Goal: Task Accomplishment & Management: Manage account settings

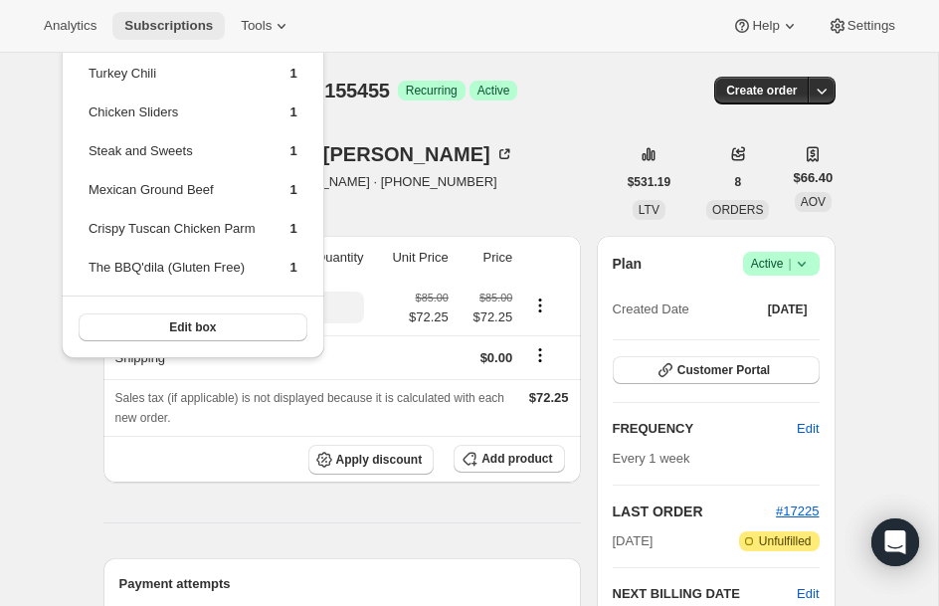
click at [159, 18] on span "Subscriptions" at bounding box center [168, 26] width 88 height 16
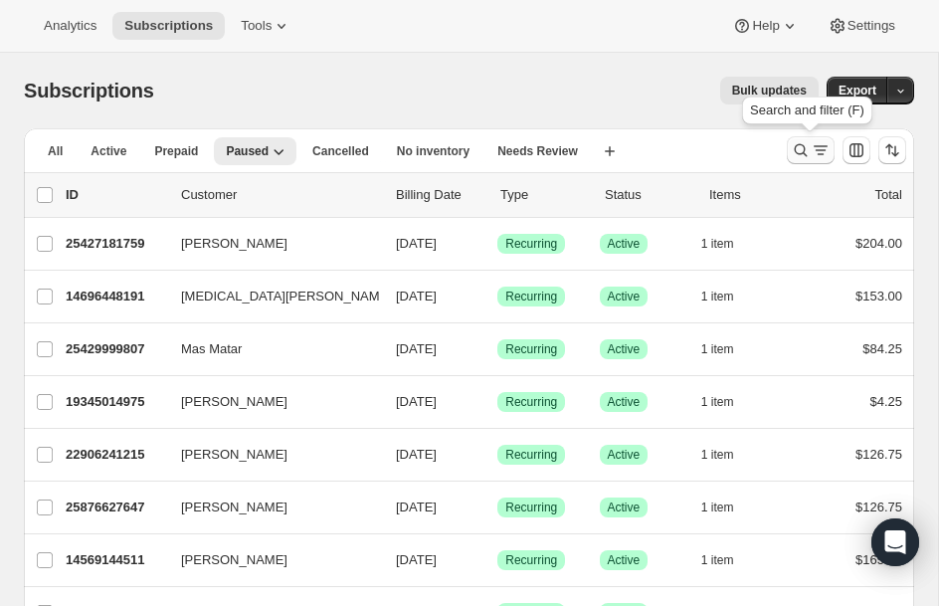
click at [805, 147] on icon "Search and filter results" at bounding box center [800, 150] width 20 height 20
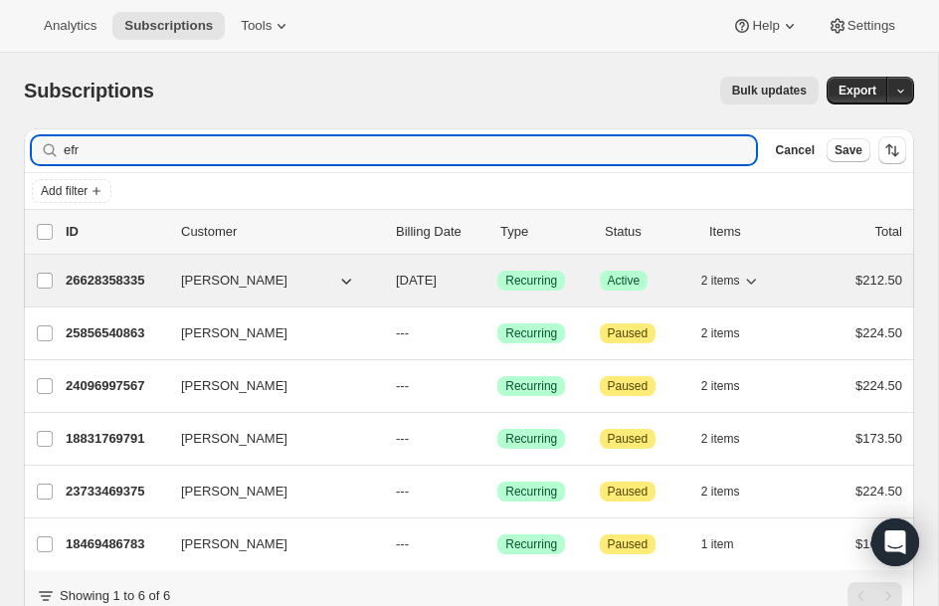
type input "efr"
click at [84, 288] on p "26628358335" at bounding box center [115, 280] width 99 height 20
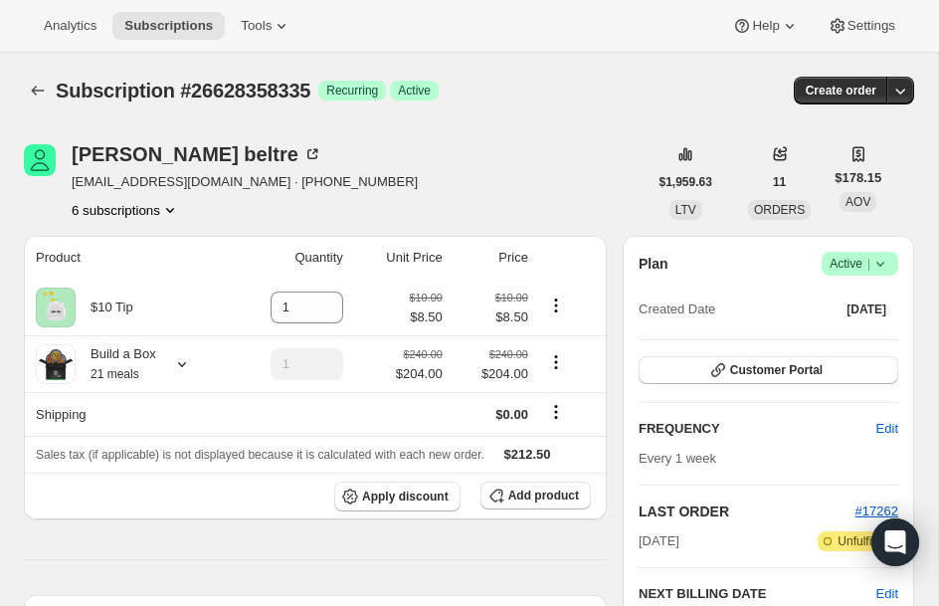
click at [878, 262] on icon at bounding box center [880, 264] width 20 height 20
click at [828, 302] on span "Pause subscription" at bounding box center [851, 302] width 109 height 15
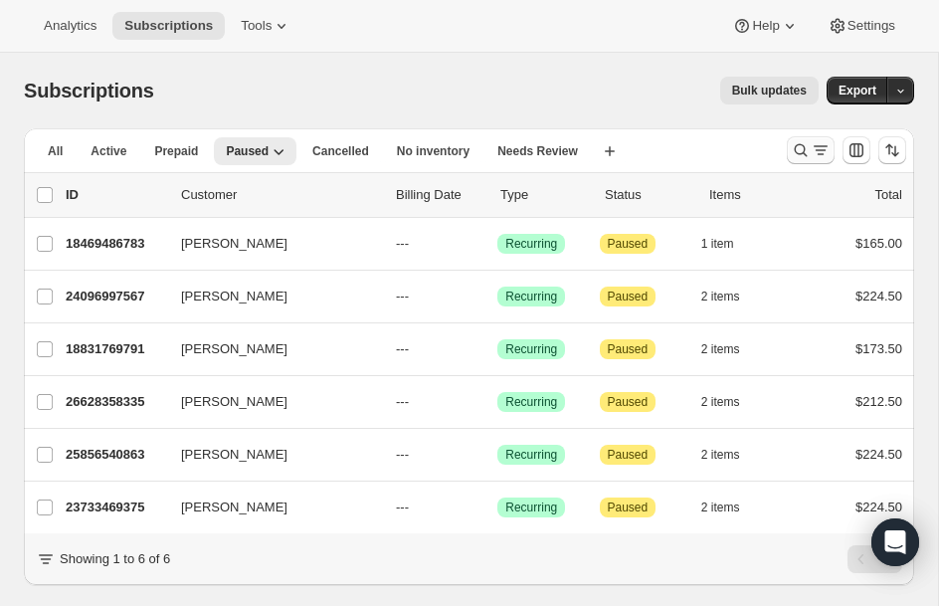
click at [808, 152] on icon "Search and filter results" at bounding box center [800, 150] width 20 height 20
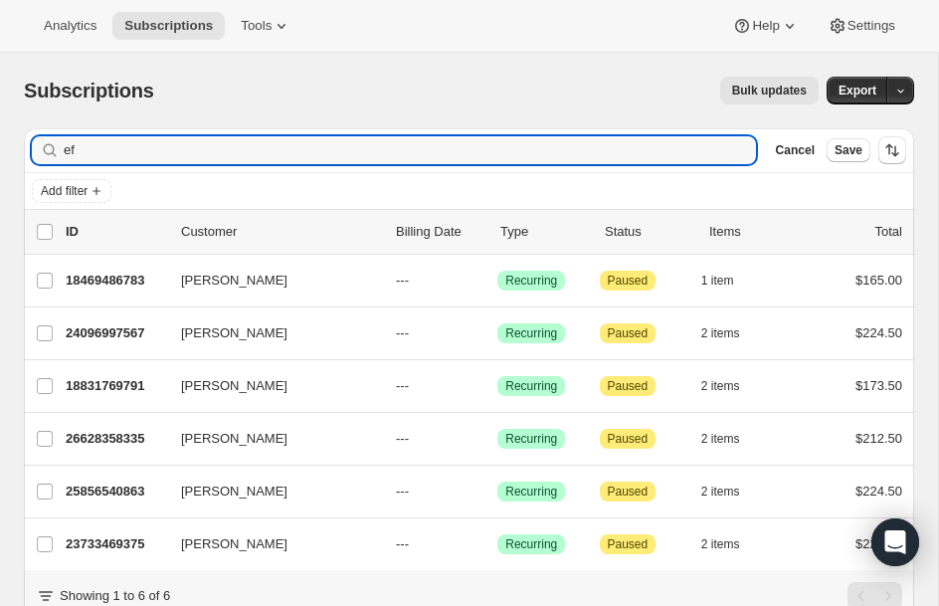
type input "e"
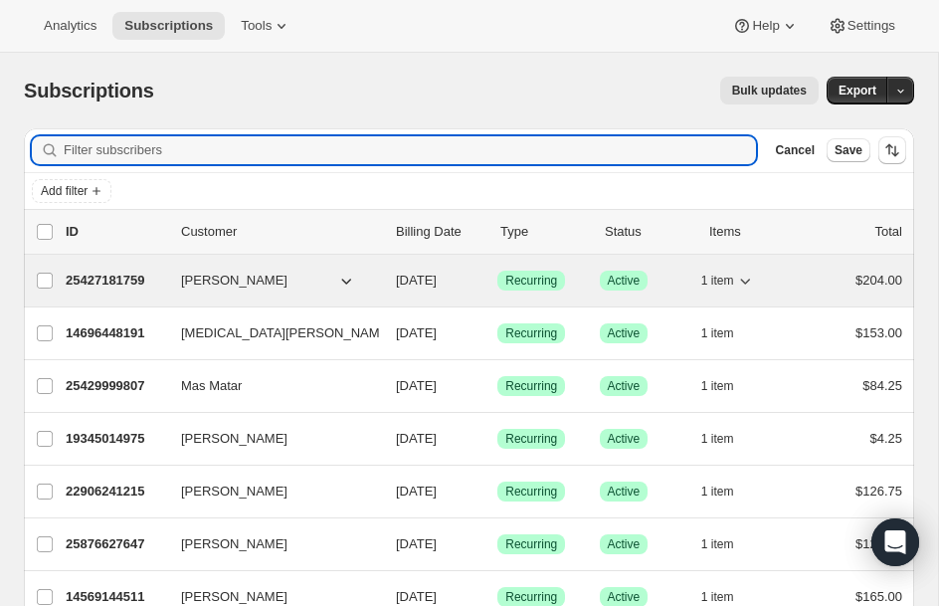
click at [92, 286] on p "25427181759" at bounding box center [115, 280] width 99 height 20
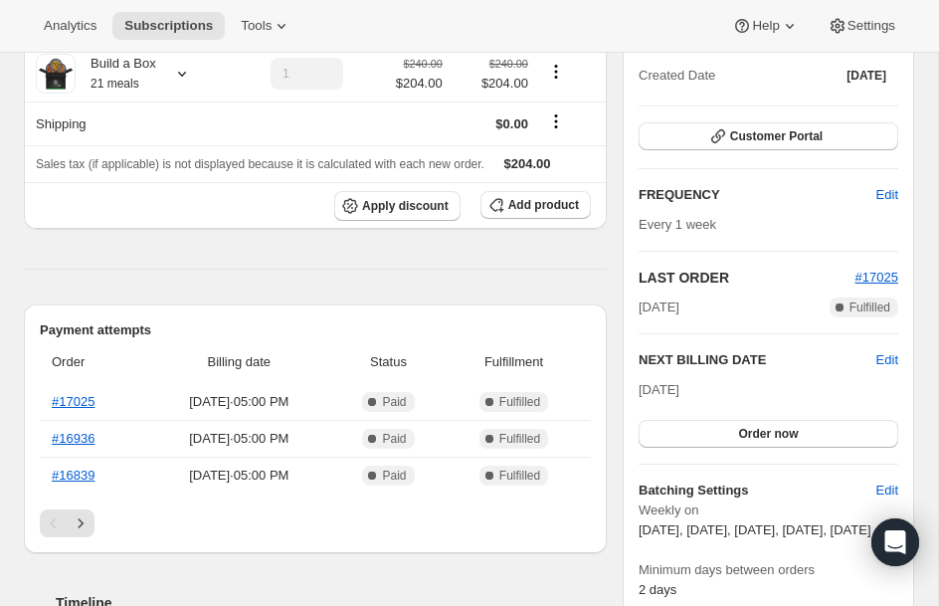
scroll to position [239, 0]
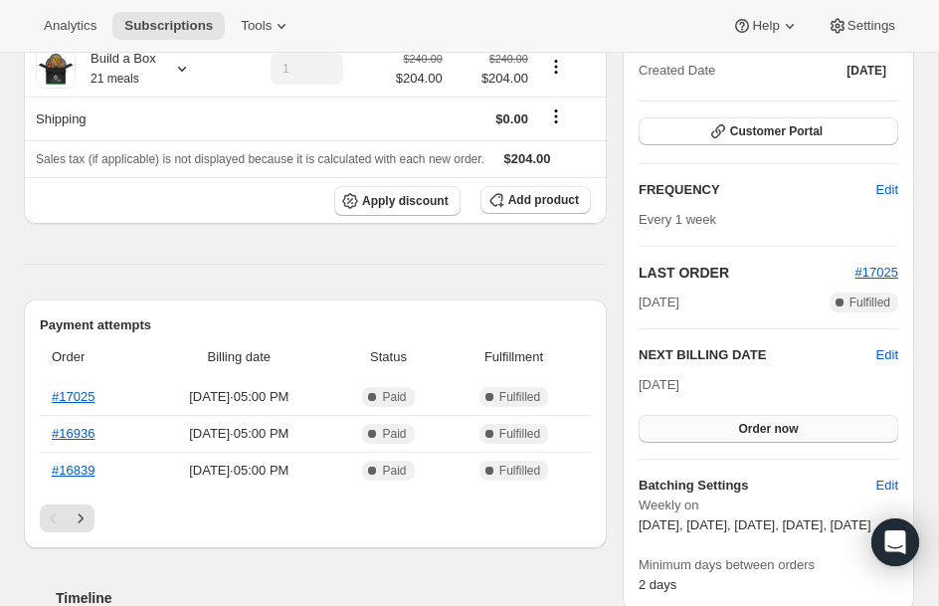
click at [705, 421] on button "Order now" at bounding box center [768, 429] width 260 height 28
click at [705, 421] on button "Click to confirm" at bounding box center [768, 429] width 260 height 28
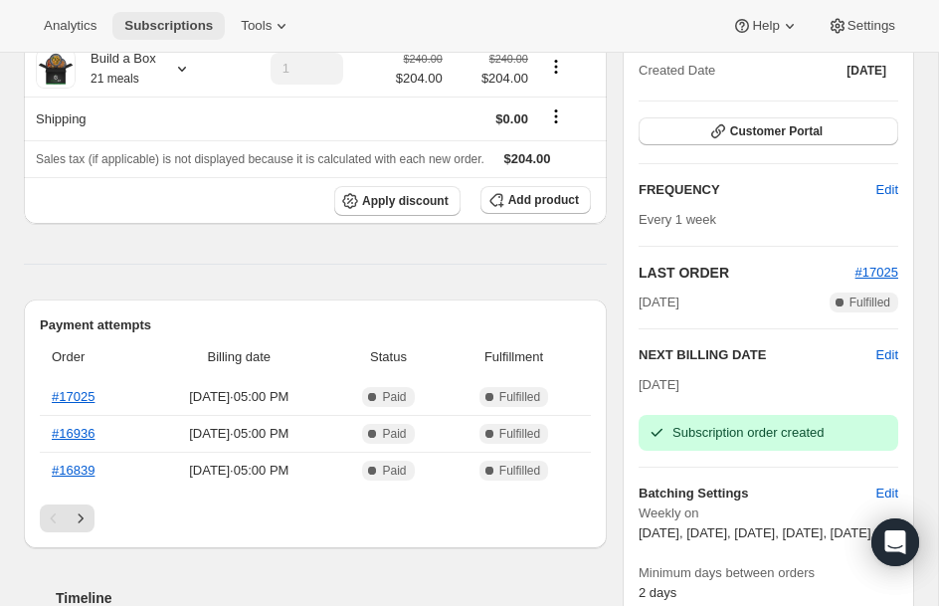
click at [168, 31] on span "Subscriptions" at bounding box center [168, 26] width 88 height 16
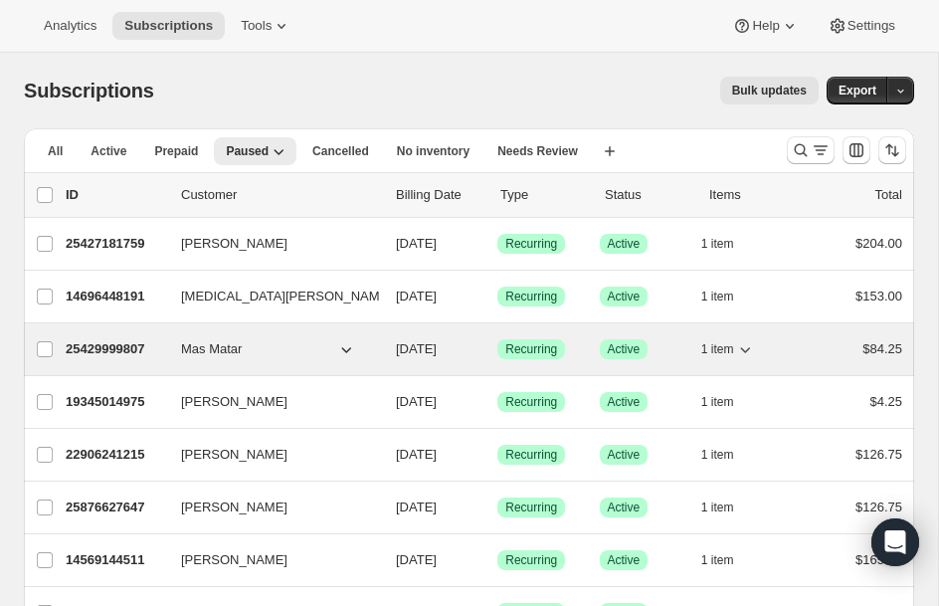
click at [103, 348] on p "25429999807" at bounding box center [115, 349] width 99 height 20
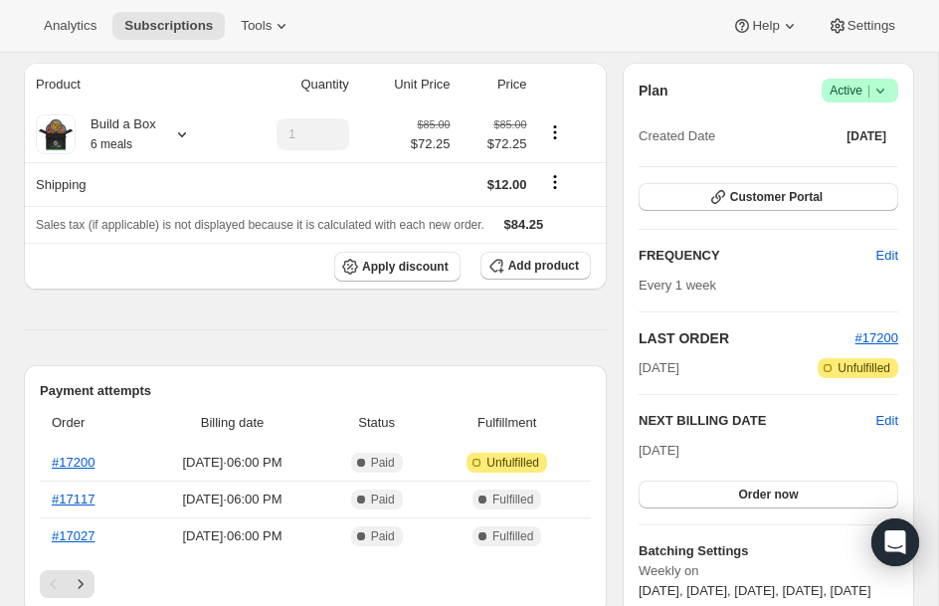
scroll to position [199, 0]
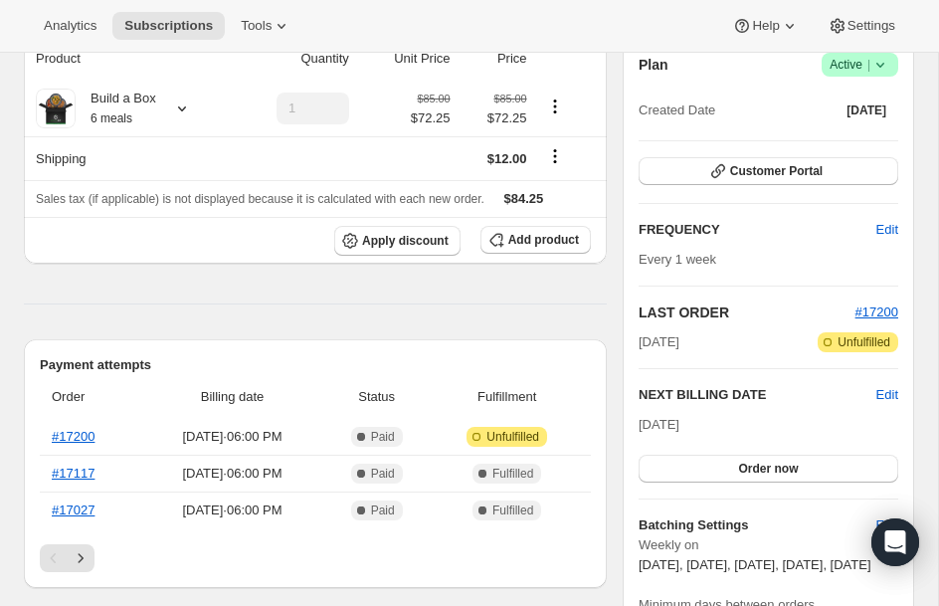
click at [873, 396] on h2 "NEXT BILLING DATE" at bounding box center [757, 395] width 238 height 20
click at [884, 393] on span "Edit" at bounding box center [887, 395] width 22 height 20
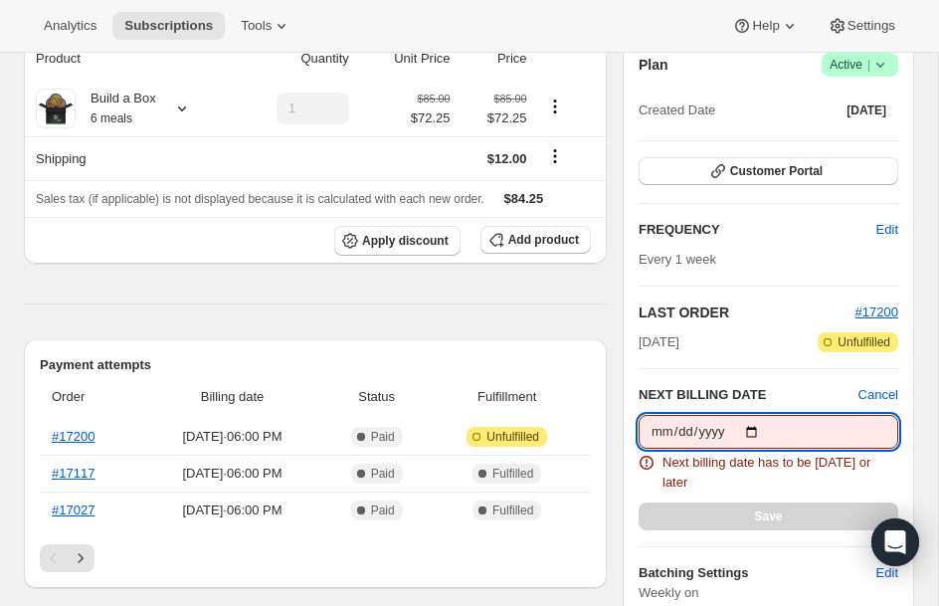
click at [758, 433] on input "[DATE]" at bounding box center [768, 432] width 260 height 34
type input "[DATE]"
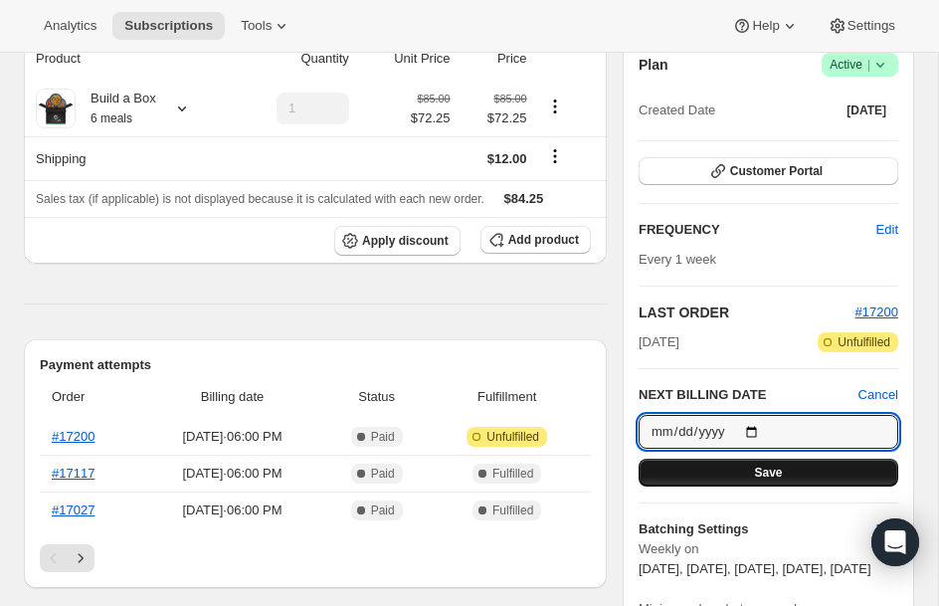
click at [689, 472] on button "Save" at bounding box center [768, 472] width 260 height 28
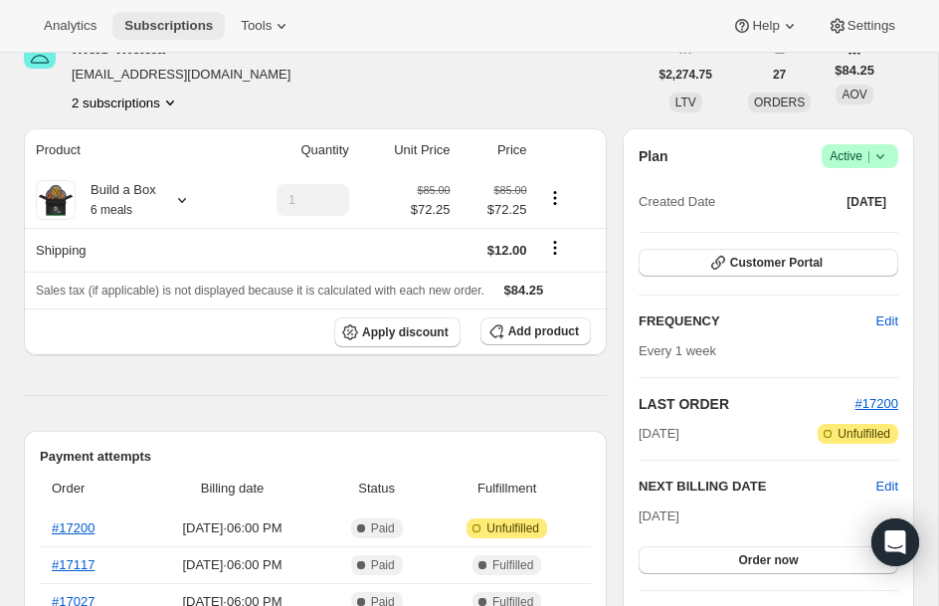
click at [204, 33] on span "Subscriptions" at bounding box center [168, 26] width 88 height 16
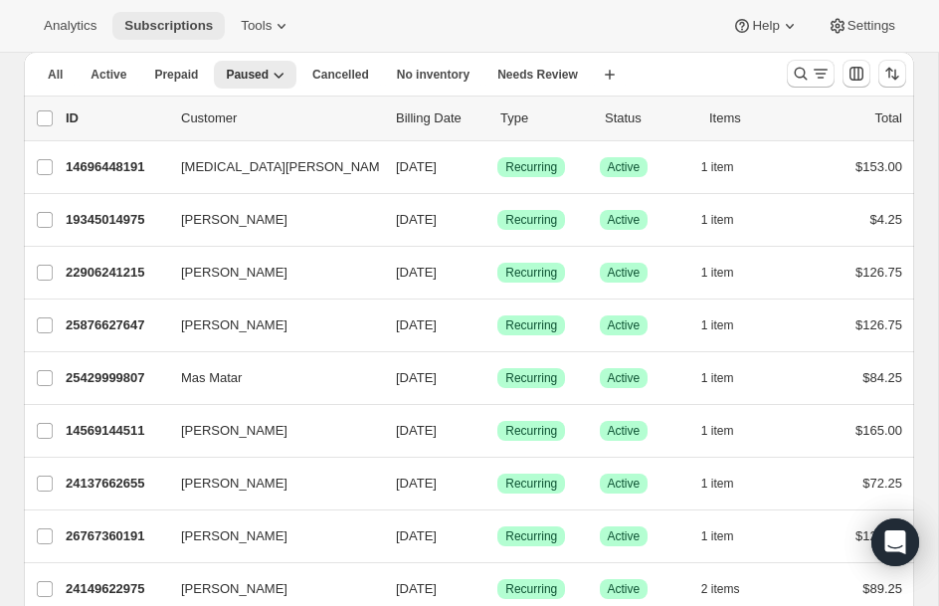
scroll to position [80, 0]
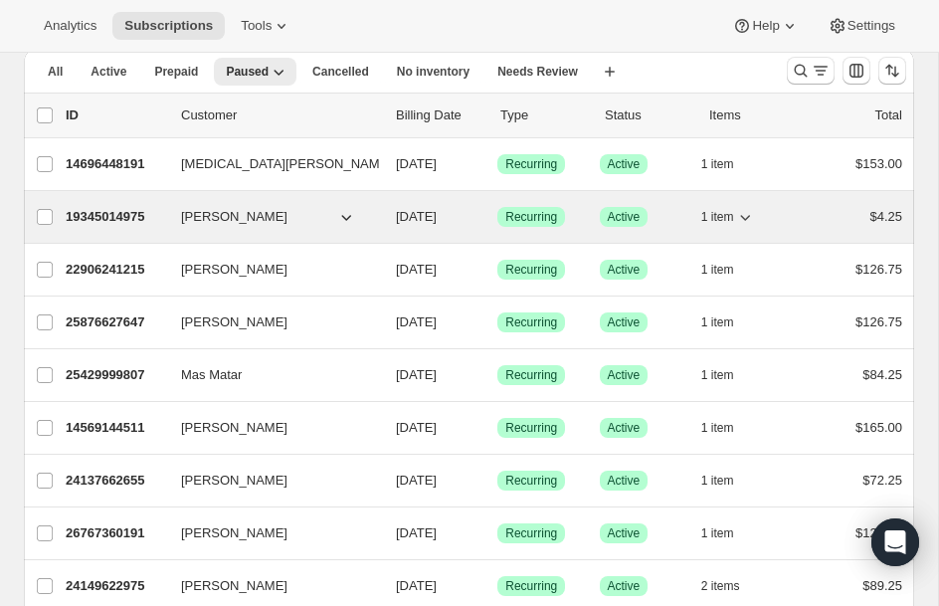
click at [128, 226] on p "19345014975" at bounding box center [115, 217] width 99 height 20
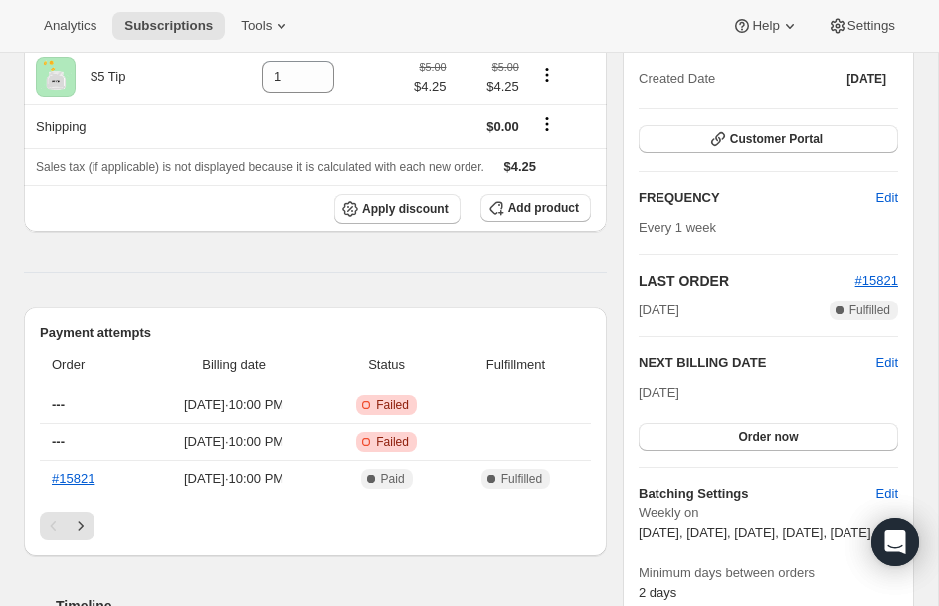
scroll to position [223, 0]
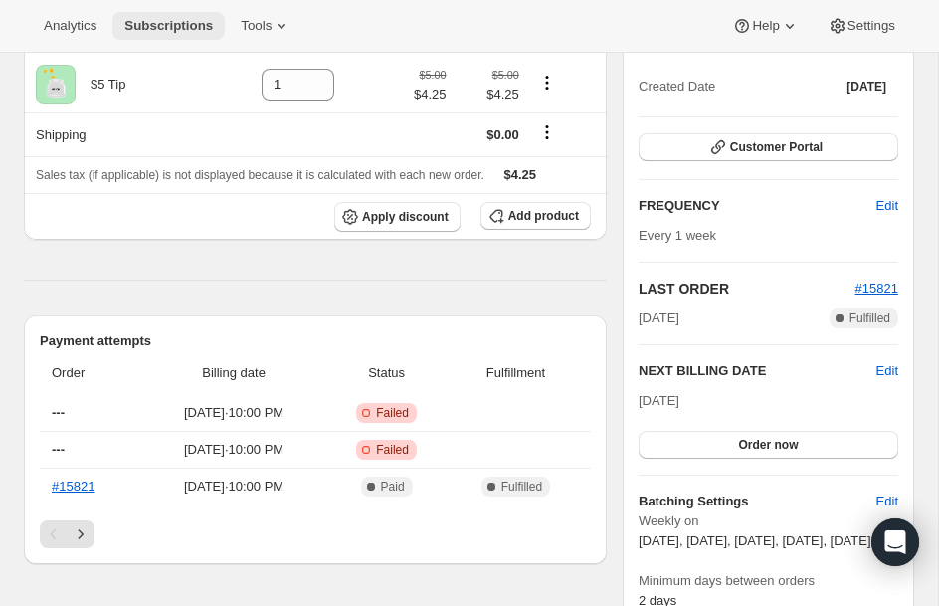
click at [163, 19] on span "Subscriptions" at bounding box center [168, 26] width 88 height 16
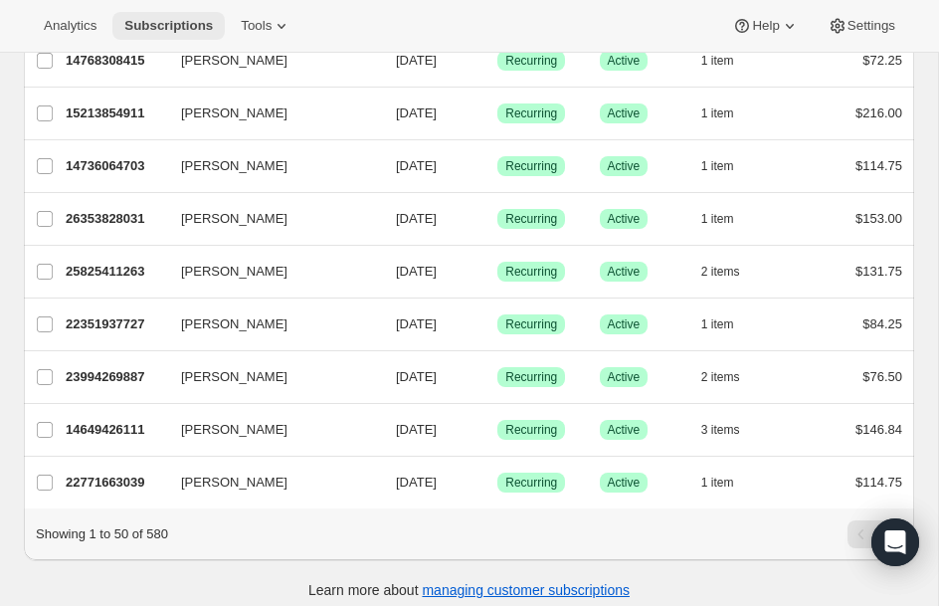
scroll to position [2347, 0]
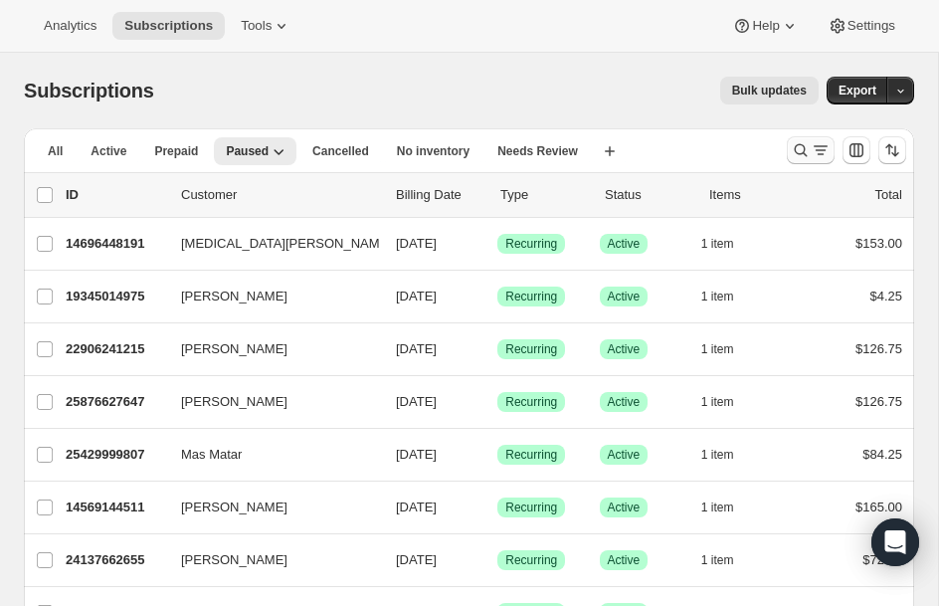
click at [806, 143] on icon "Search and filter results" at bounding box center [800, 150] width 20 height 20
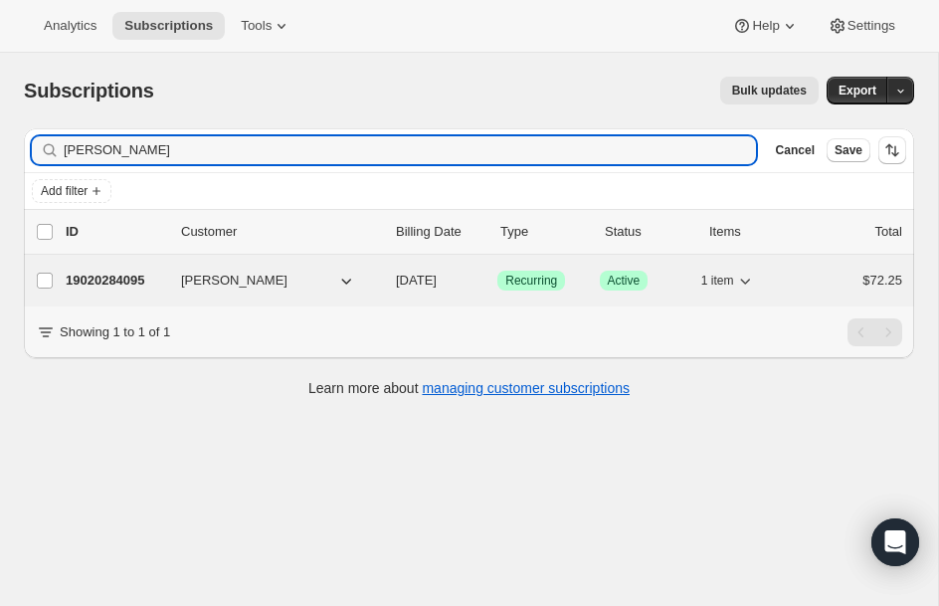
type input "tommy"
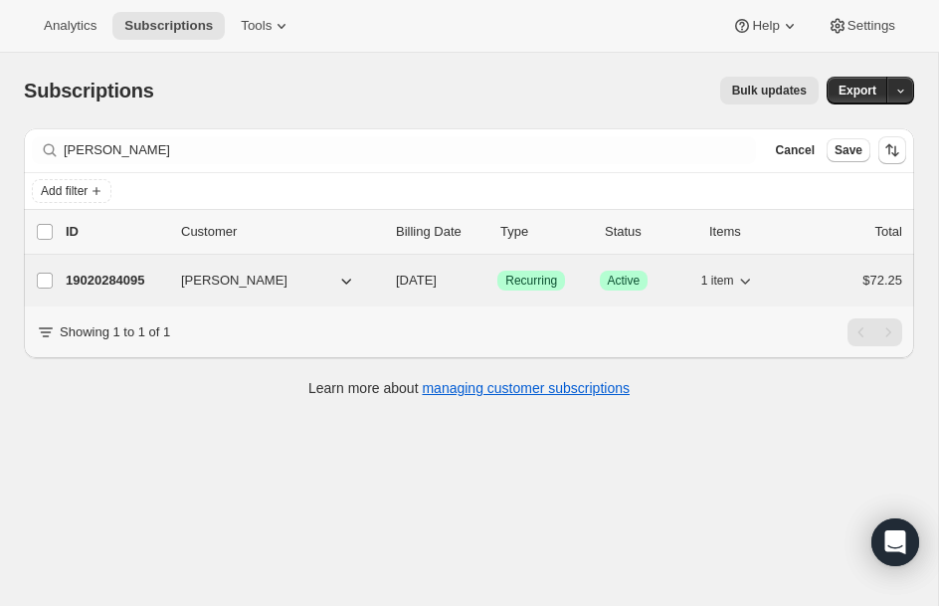
click at [92, 291] on div "19020284095 Tommy Chang 09/01/2025 Success Recurring Success Active 1 item $72.…" at bounding box center [484, 280] width 836 height 28
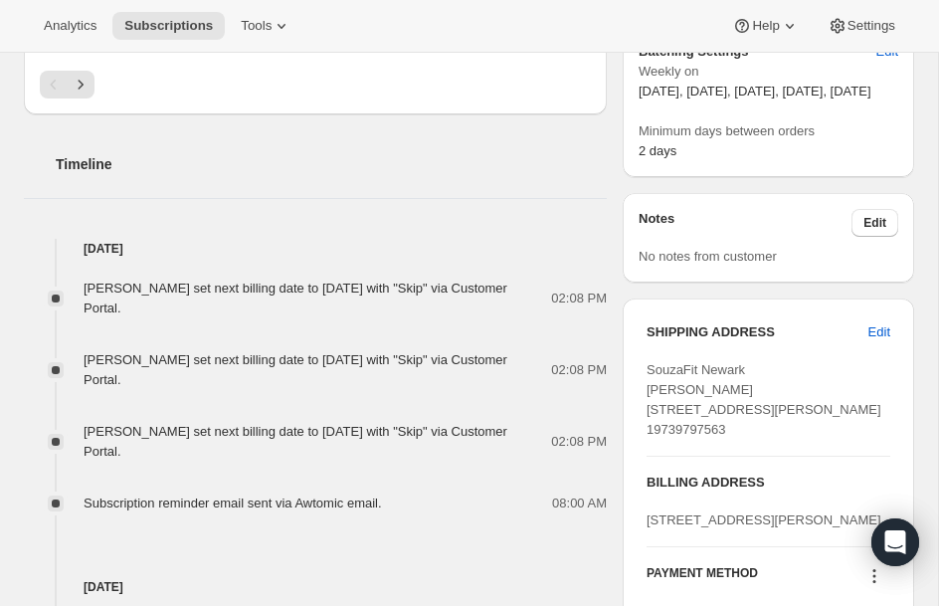
scroll to position [676, 0]
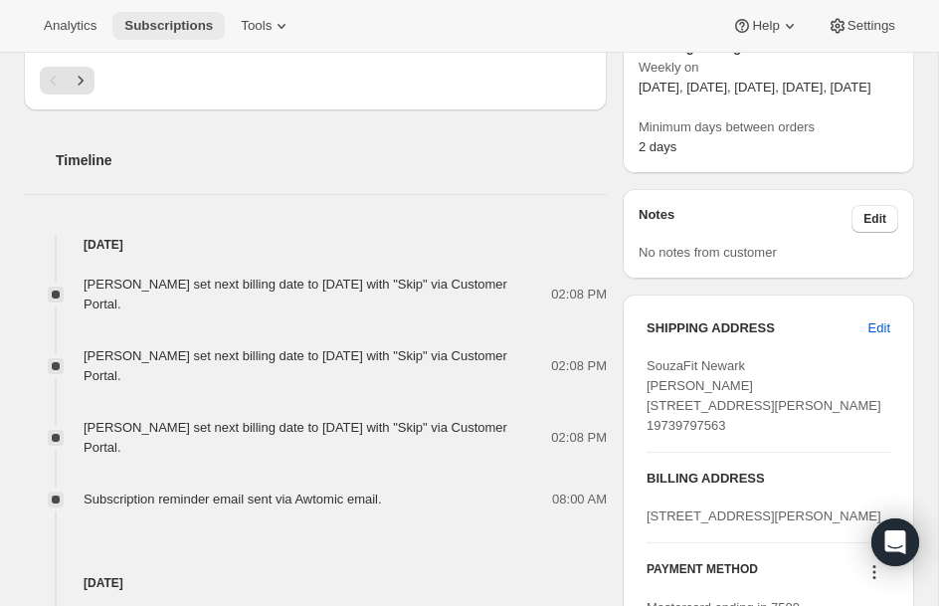
click at [176, 21] on span "Subscriptions" at bounding box center [168, 26] width 88 height 16
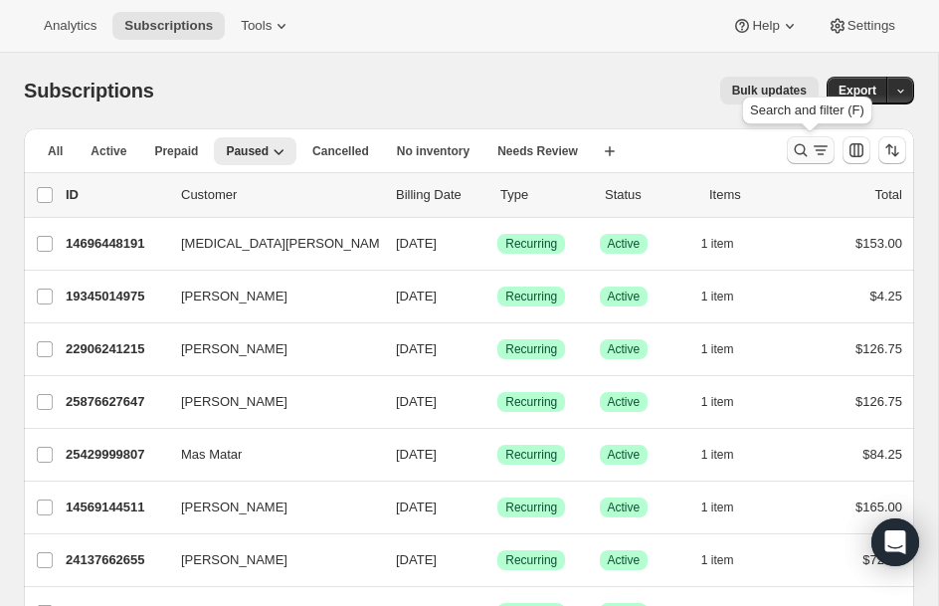
click at [797, 154] on icon "Search and filter results" at bounding box center [800, 150] width 20 height 20
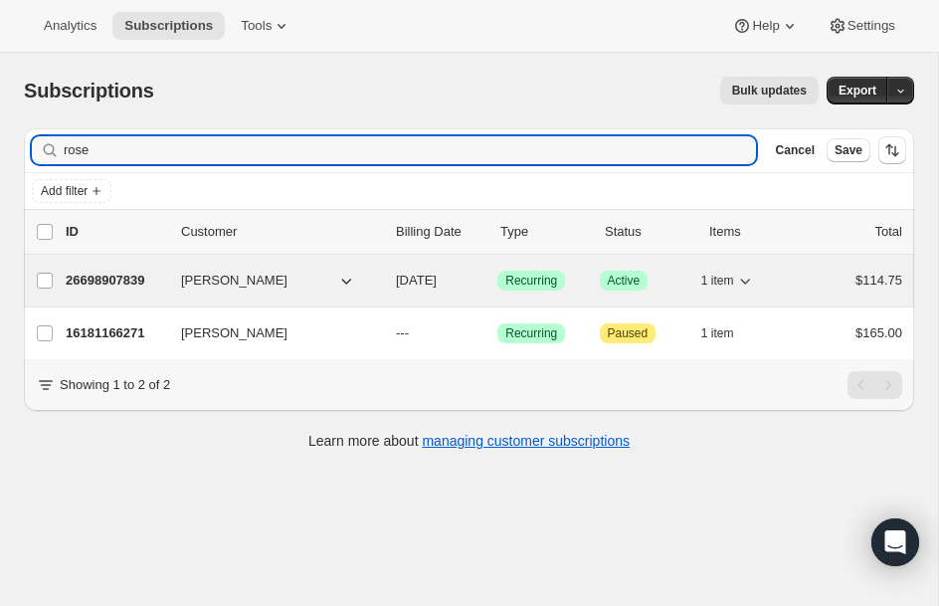
type input "rose"
click at [96, 289] on p "26698907839" at bounding box center [115, 280] width 99 height 20
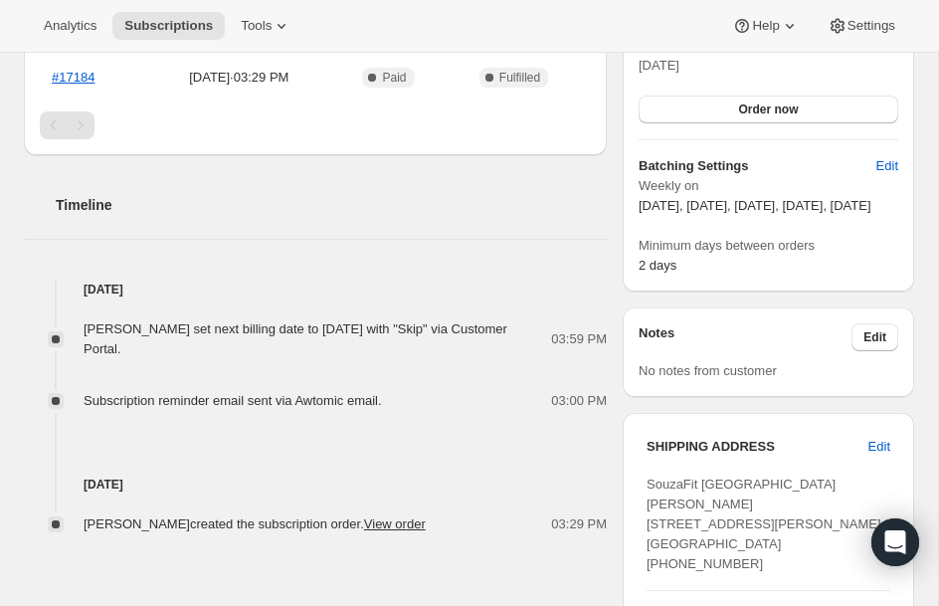
scroll to position [636, 0]
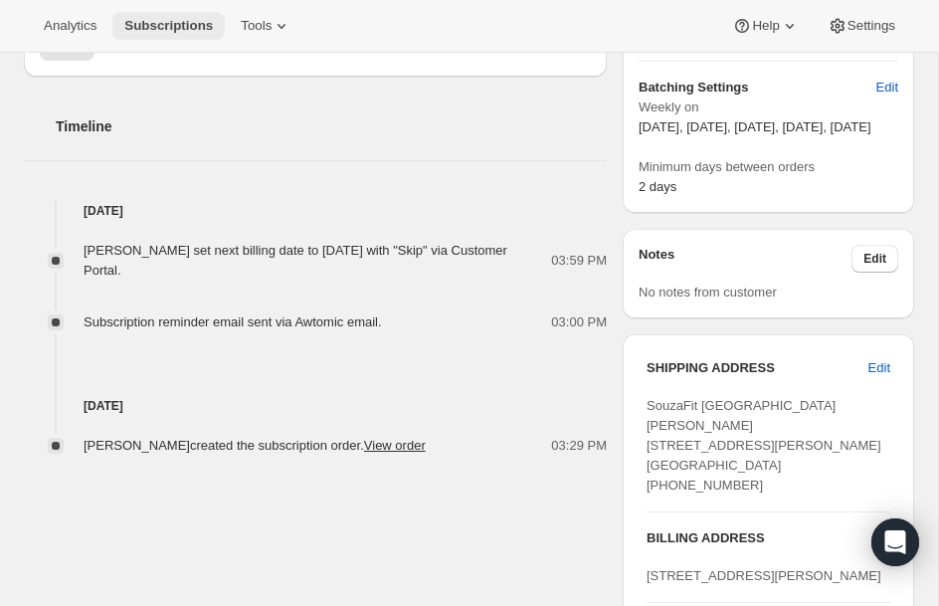
click at [175, 28] on span "Subscriptions" at bounding box center [168, 26] width 88 height 16
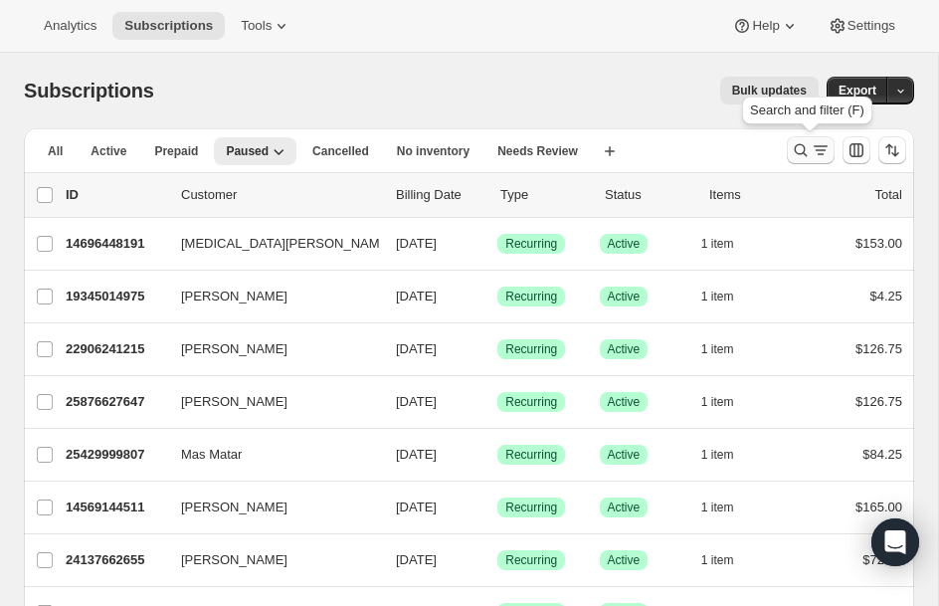
click at [804, 157] on icon "Search and filter results" at bounding box center [800, 150] width 20 height 20
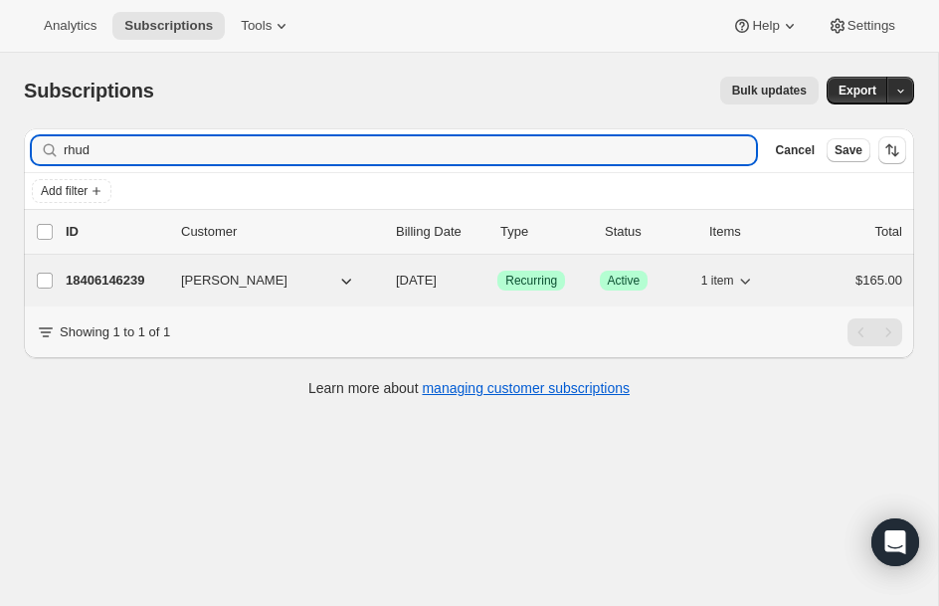
type input "rhud"
click at [117, 279] on p "18406146239" at bounding box center [115, 280] width 99 height 20
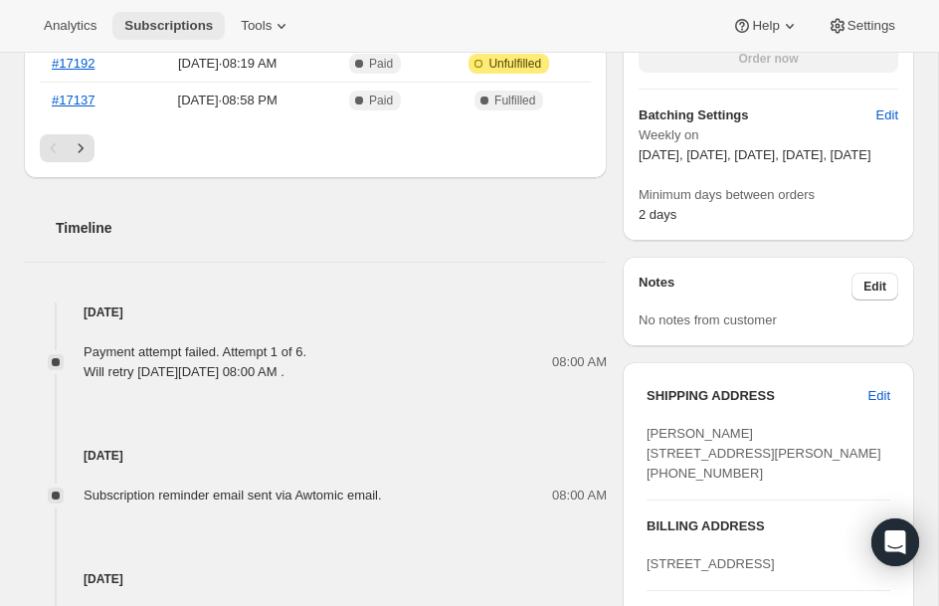
scroll to position [875, 0]
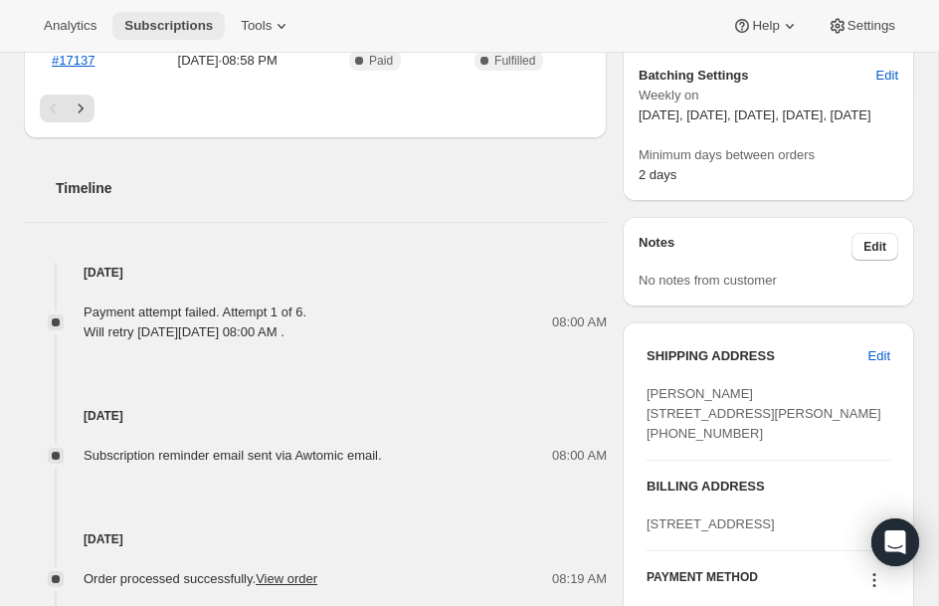
click at [148, 28] on span "Subscriptions" at bounding box center [168, 26] width 88 height 16
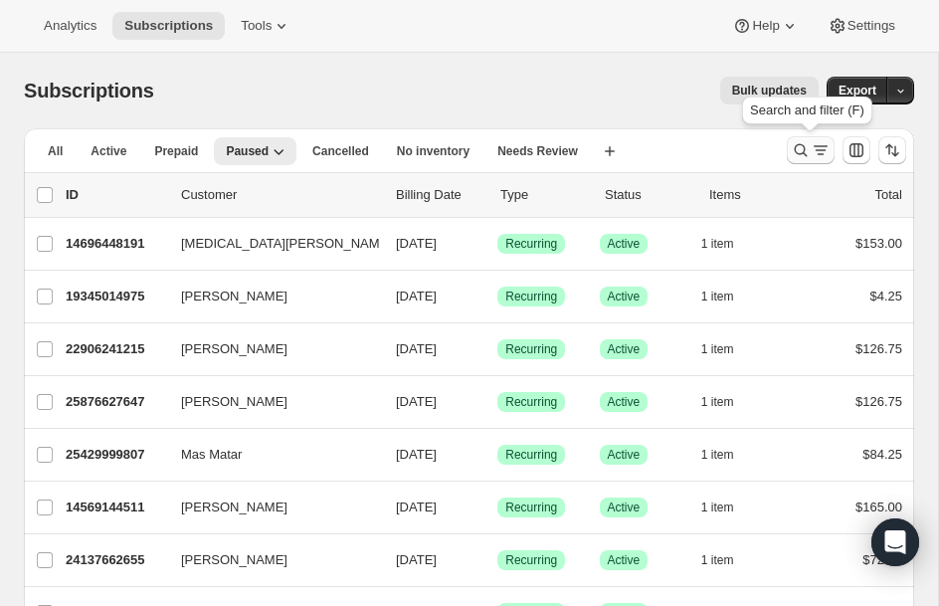
click at [798, 157] on icon "Search and filter results" at bounding box center [800, 150] width 20 height 20
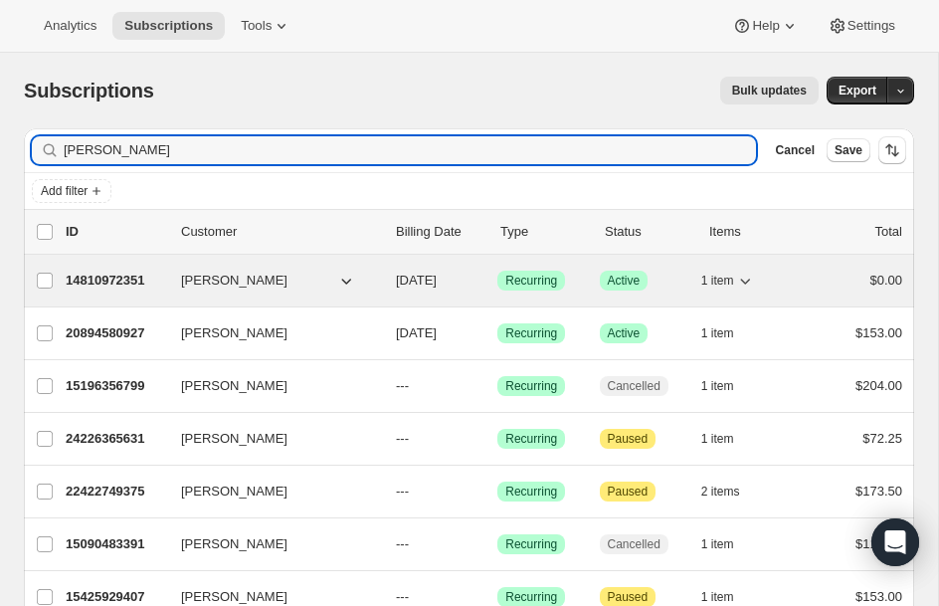
type input "chris"
click at [131, 288] on p "14810972351" at bounding box center [115, 280] width 99 height 20
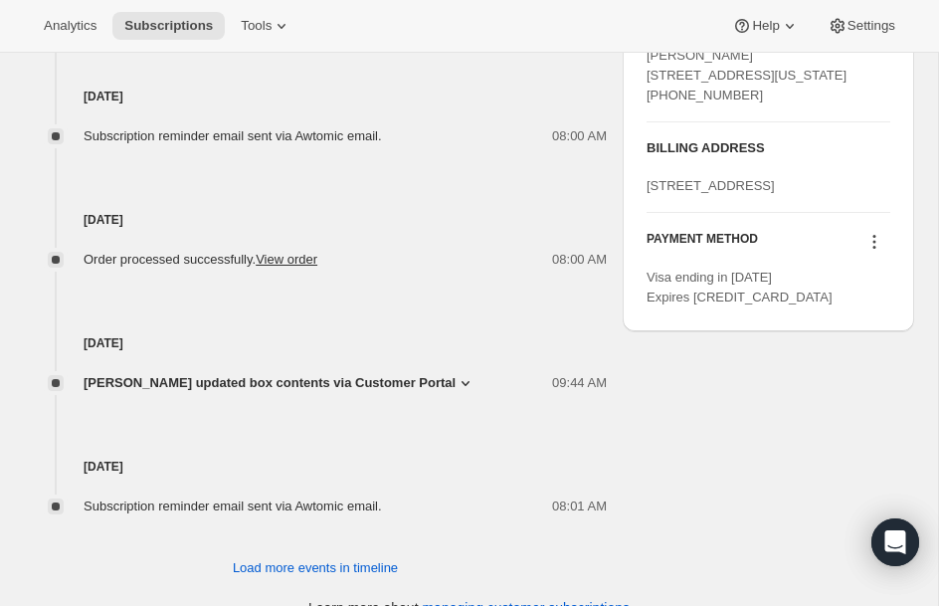
scroll to position [1034, 0]
